Goal: Navigation & Orientation: Go to known website

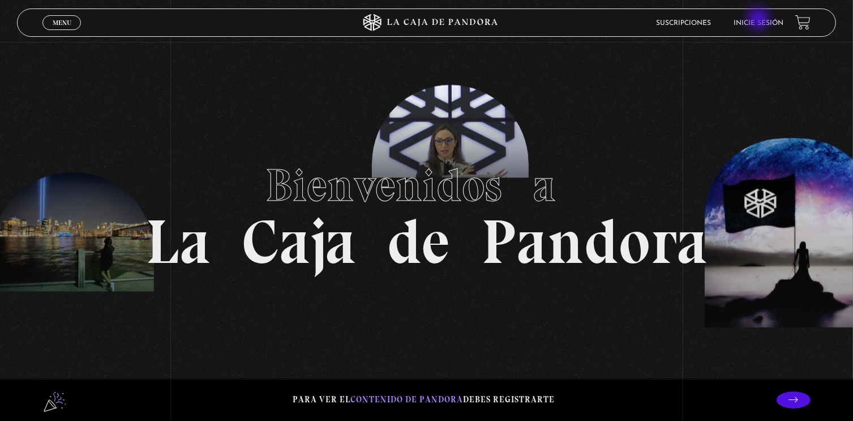
click at [760, 20] on link "Inicie sesión" at bounding box center [759, 23] width 50 height 7
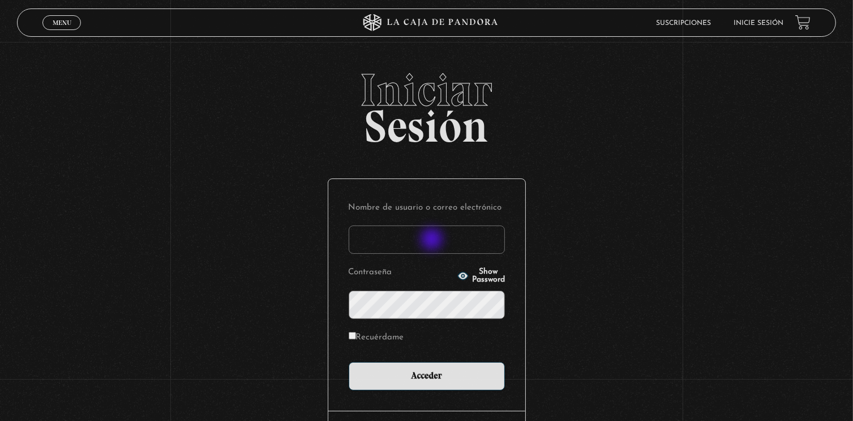
click at [433, 239] on input "Nombre de usuario o correo electrónico" at bounding box center [427, 239] width 156 height 28
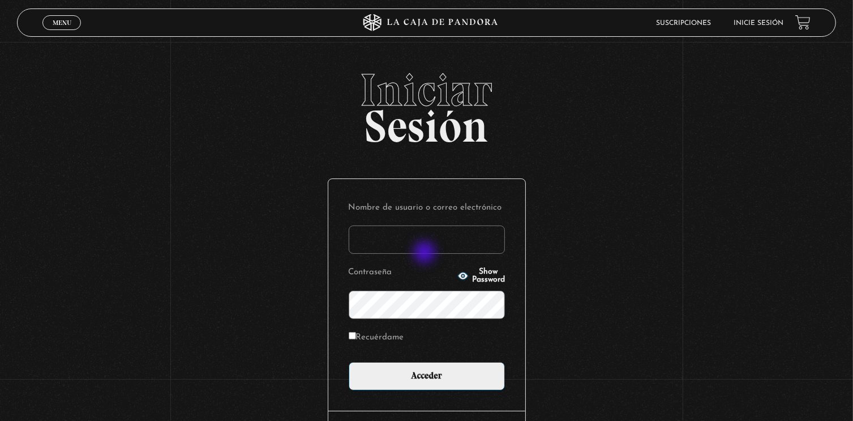
type input "klovegood"
click at [349, 362] on input "Acceder" at bounding box center [427, 376] width 156 height 28
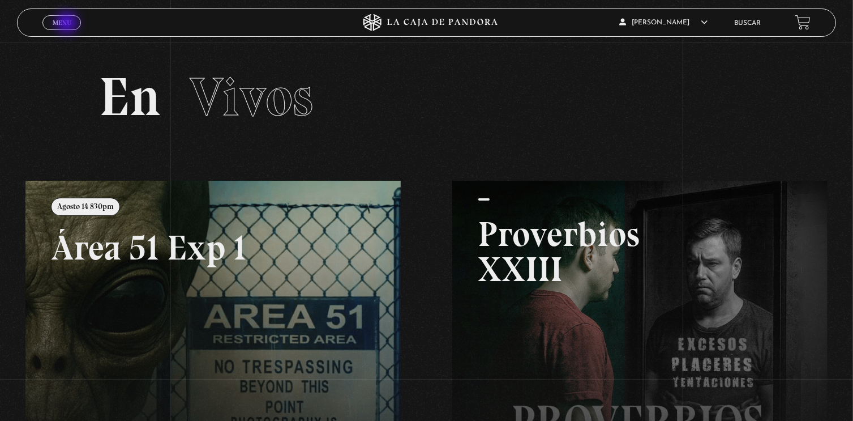
click at [68, 24] on span "Menu" at bounding box center [62, 22] width 19 height 7
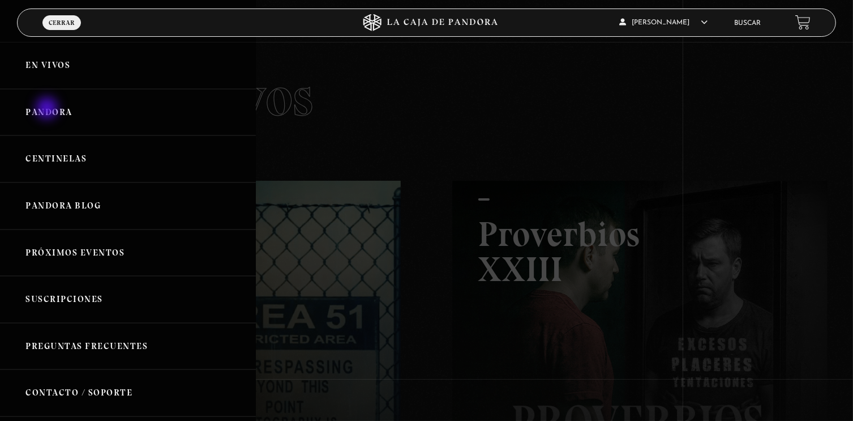
click at [48, 109] on link "Pandora" at bounding box center [128, 112] width 256 height 47
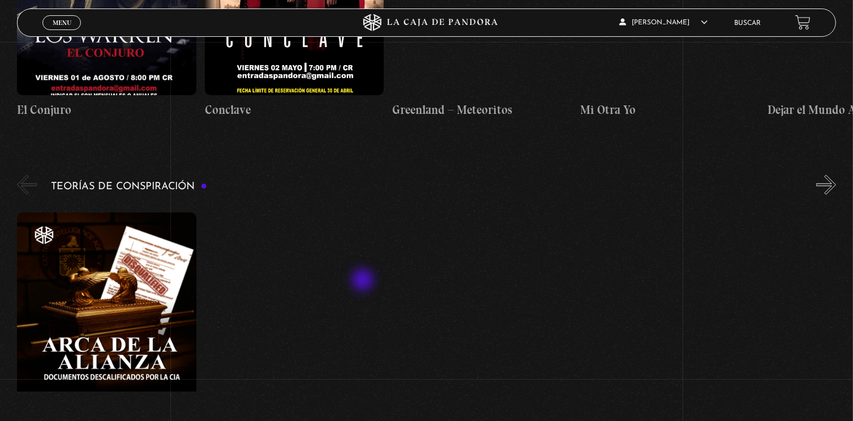
scroll to position [1755, 0]
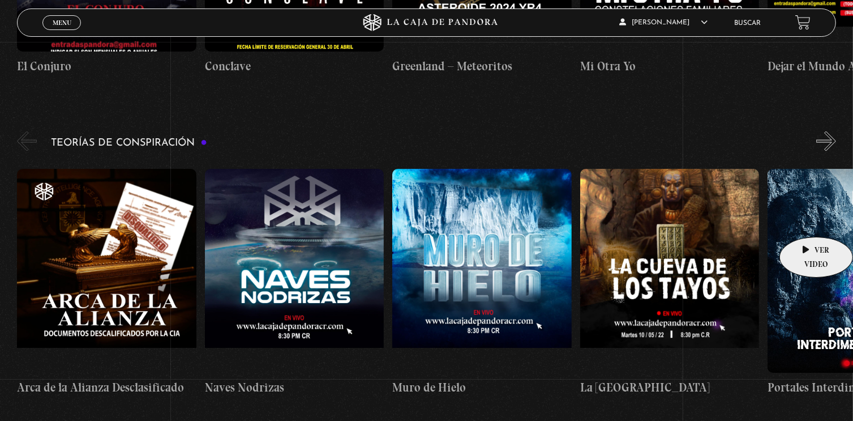
click at [808, 220] on figure at bounding box center [857, 271] width 179 height 204
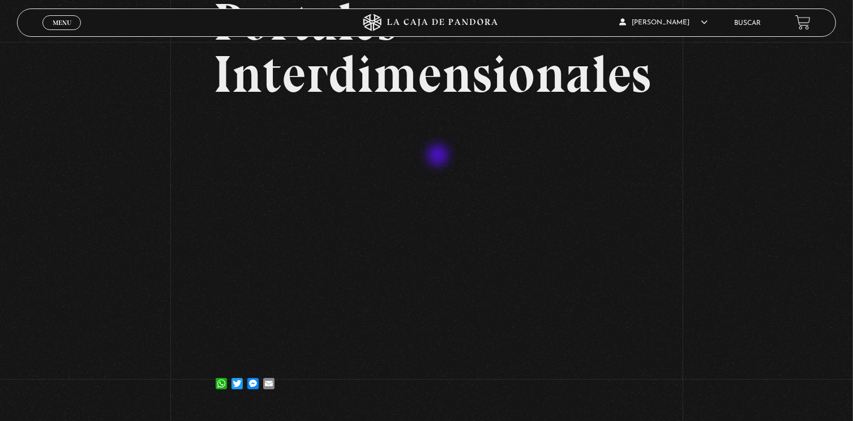
scroll to position [113, 0]
